Goal: Complete application form: Complete application form

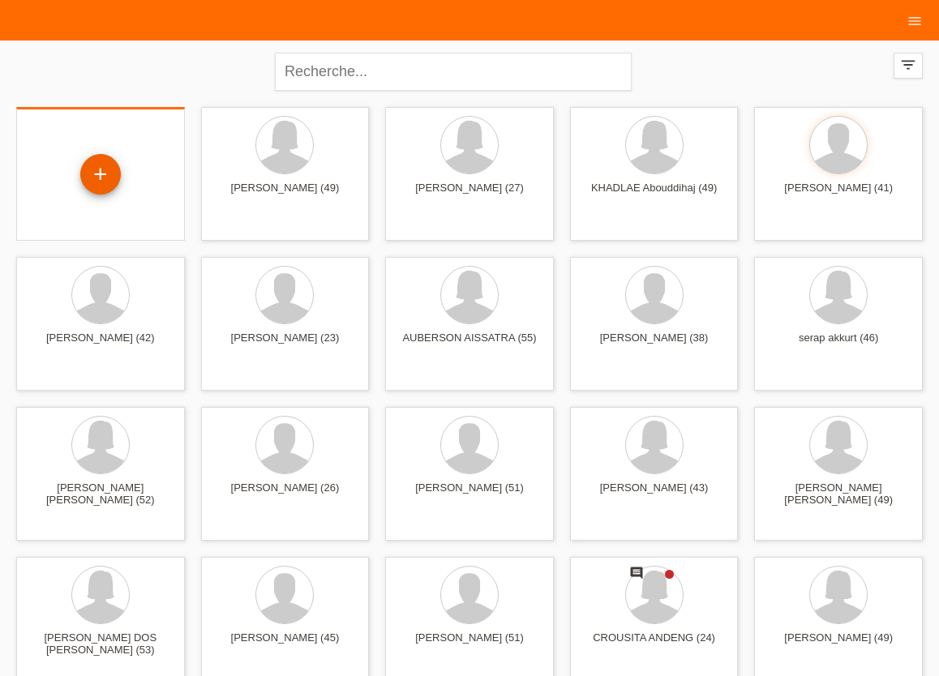
click at [114, 178] on div "+" at bounding box center [100, 174] width 41 height 41
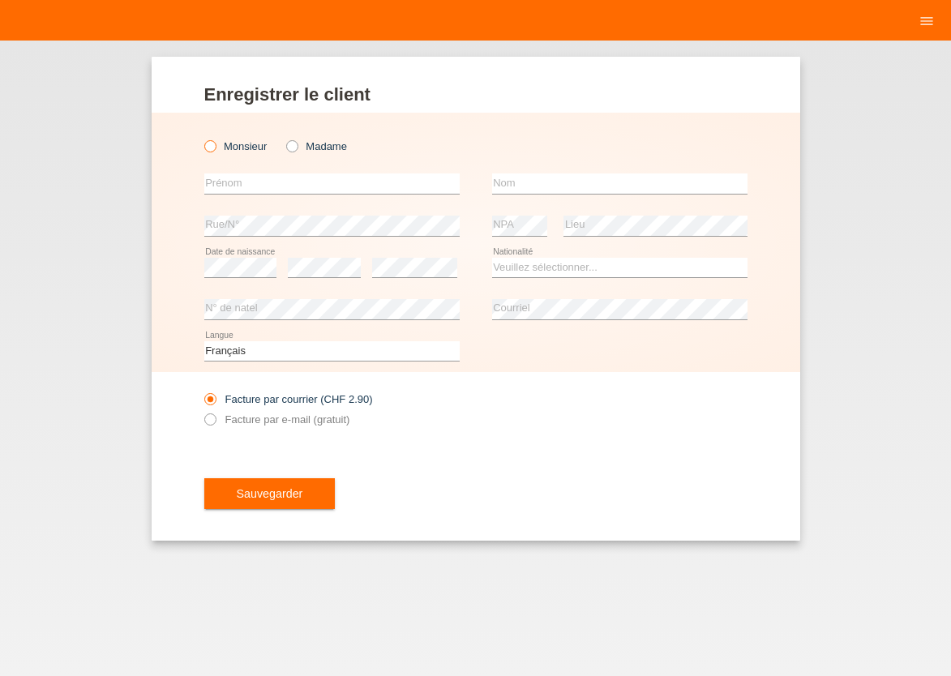
click at [201, 138] on icon at bounding box center [201, 138] width 0 height 0
click at [208, 146] on input "Monsieur" at bounding box center [209, 145] width 11 height 11
radio input "true"
click at [246, 184] on input "text" at bounding box center [331, 183] width 255 height 20
type input "[PERSON_NAME]"
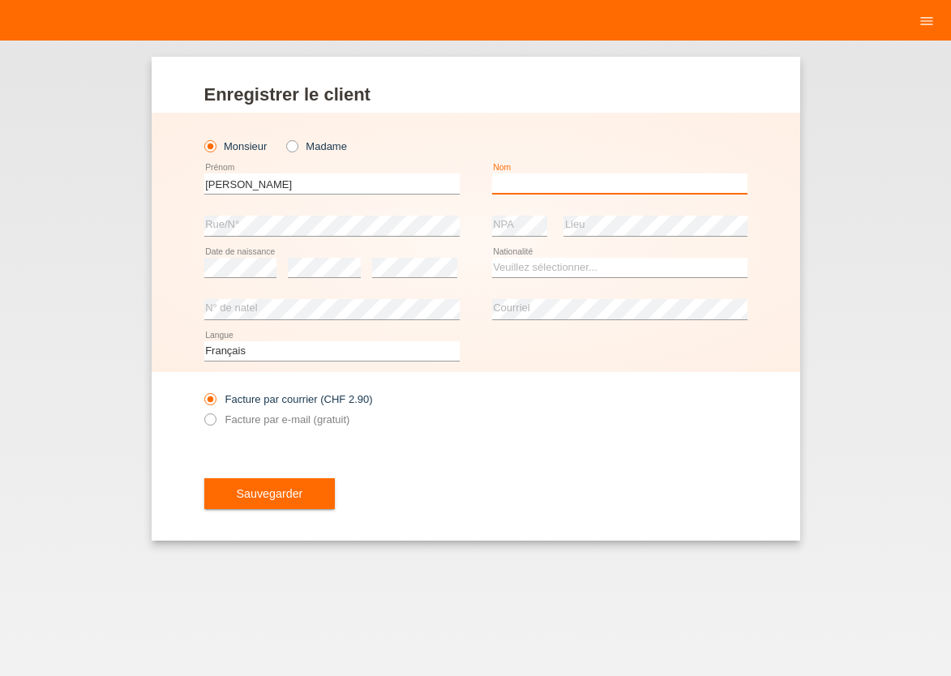
click at [528, 178] on input "text" at bounding box center [619, 183] width 255 height 20
type input "Sow Sall"
click at [492, 258] on select "Veuillez sélectionner... Suisse Allemagne Autriche Liechtenstein ------------ A…" at bounding box center [619, 267] width 255 height 19
select select "ES"
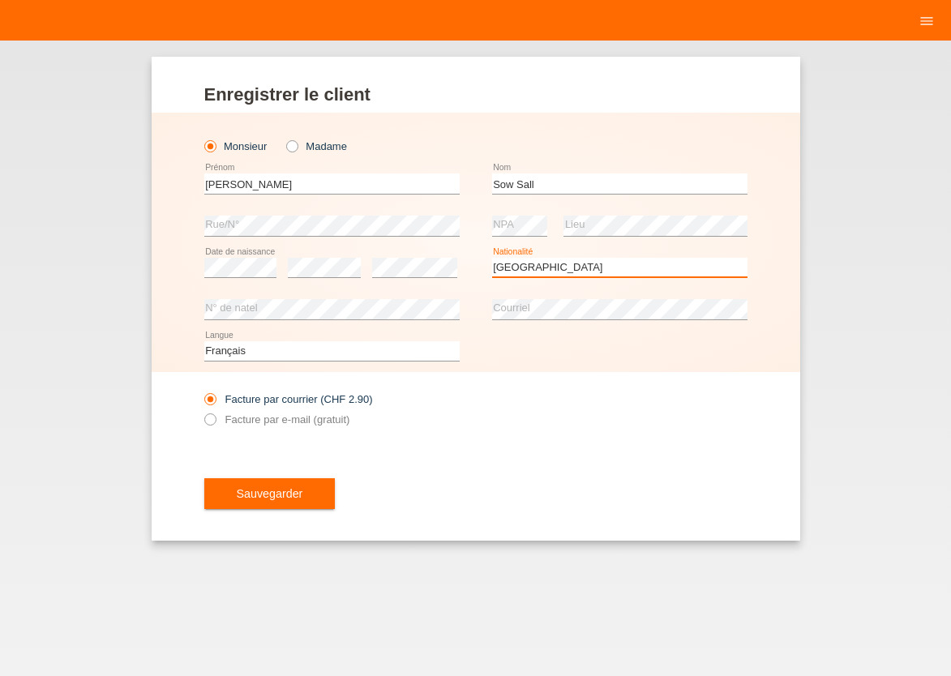
click at [0, 0] on option "Espagne" at bounding box center [0, 0] width 0 height 0
click at [521, 271] on select "Veuillez sélectionner... Suisse Allemagne Autriche Liechtenstein ------------ A…" at bounding box center [619, 267] width 255 height 19
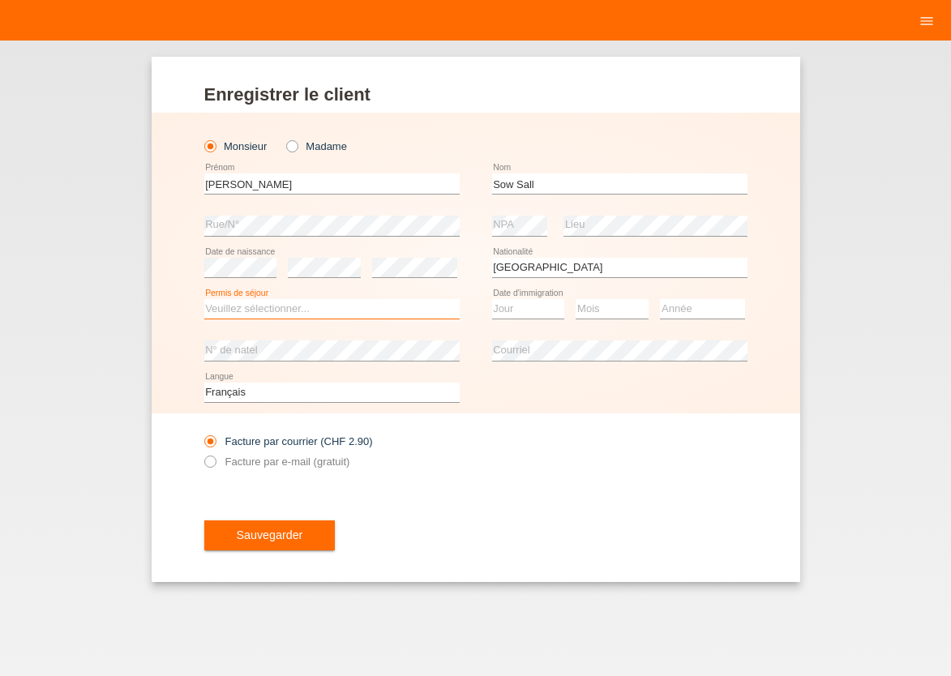
click at [204, 299] on select "Veuillez sélectionner... C B B - Statut de réfugié Autre" at bounding box center [331, 308] width 255 height 19
select select "B"
click at [0, 0] on option "B" at bounding box center [0, 0] width 0 height 0
click at [492, 299] on select "Jour 01 02 03 04 05 06 07 08 09 10 11" at bounding box center [528, 308] width 73 height 19
click at [525, 309] on select "Jour 01 02 03 04 05 06 07 08 09 10 11" at bounding box center [528, 308] width 73 height 19
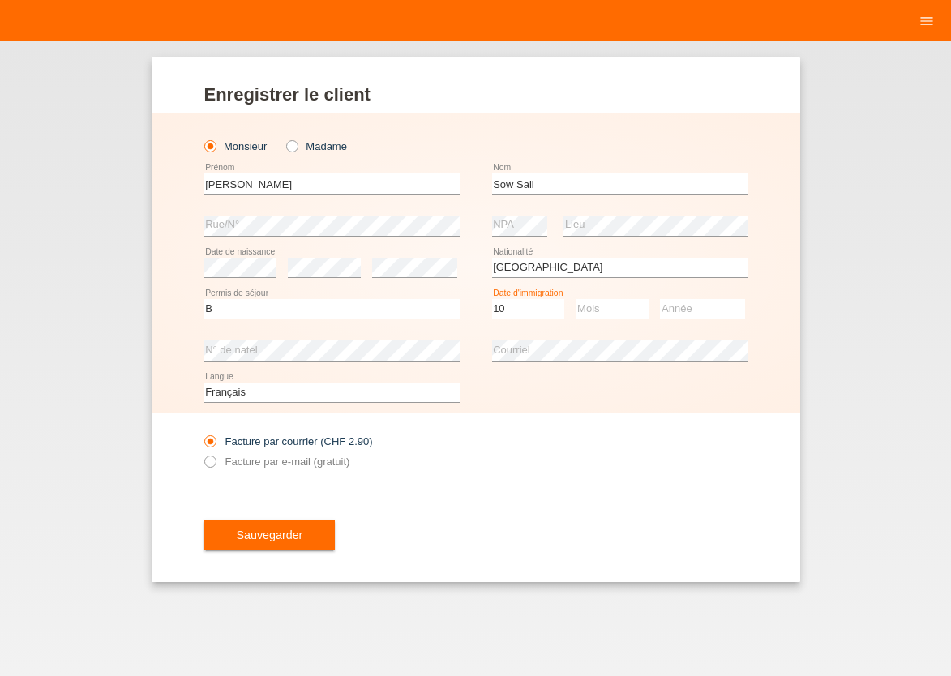
select select "11"
select select "10"
select select "2024"
click at [214, 468] on label "Facture par e-mail (gratuit)" at bounding box center [277, 462] width 146 height 12
click at [214, 469] on input "Facture par e-mail (gratuit)" at bounding box center [209, 466] width 11 height 20
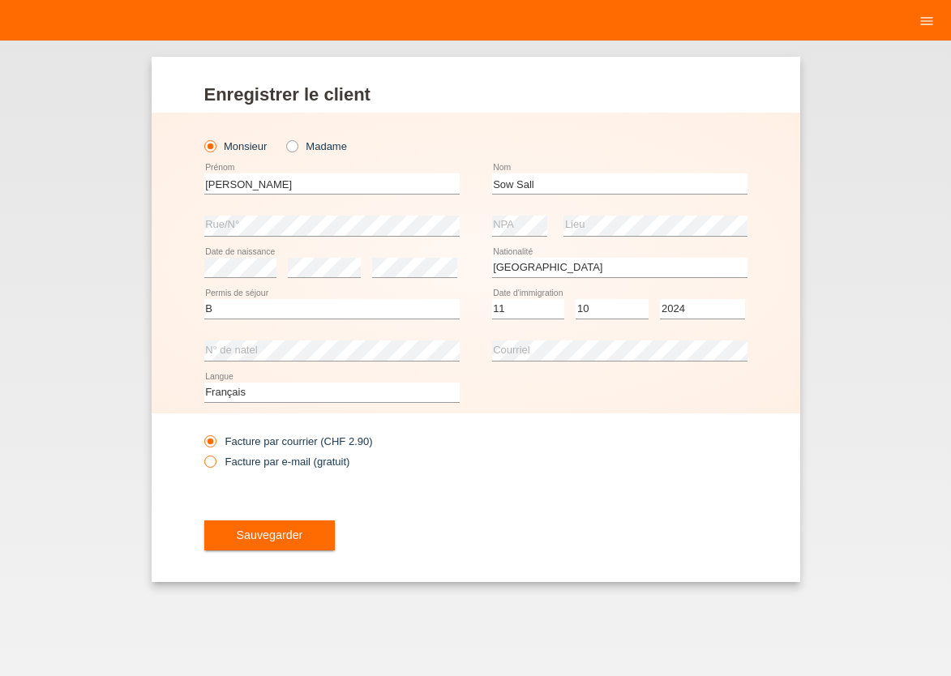
radio input "true"
click at [293, 537] on span "Sauvegarder" at bounding box center [270, 535] width 66 height 13
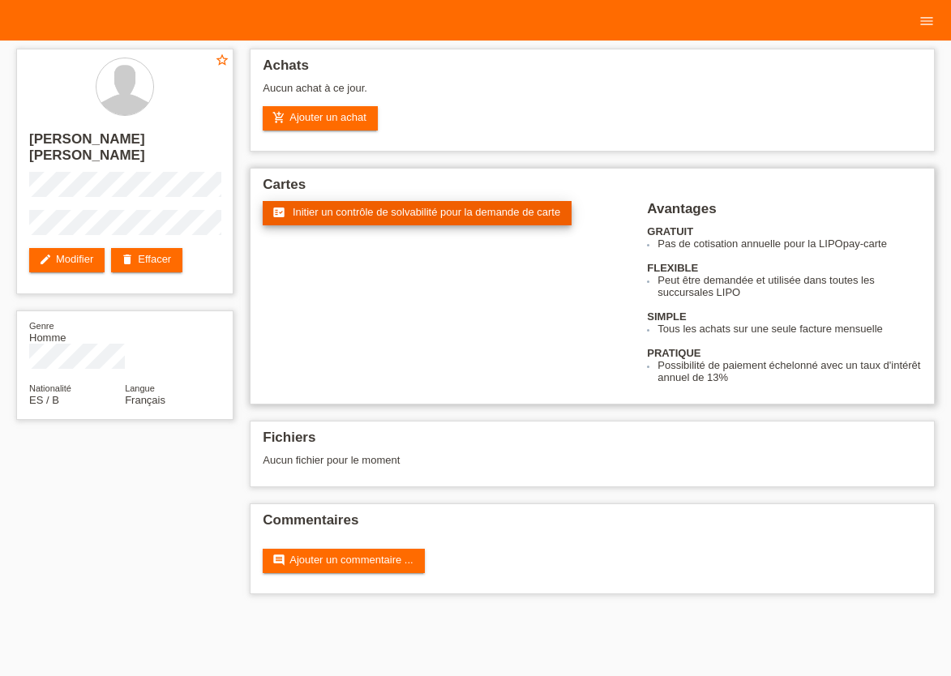
click at [349, 217] on span "Initier un contrôle de solvabilité pour la demande de carte" at bounding box center [427, 212] width 268 height 12
